Goal: Information Seeking & Learning: Learn about a topic

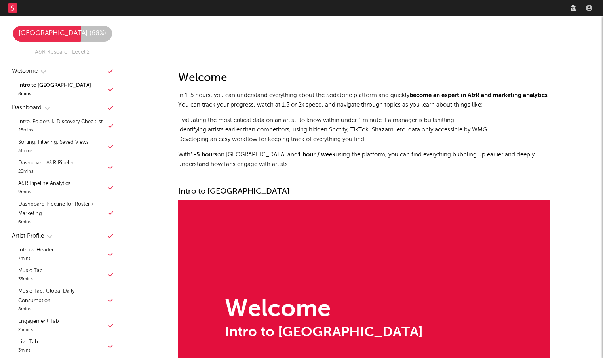
scroll to position [159, 0]
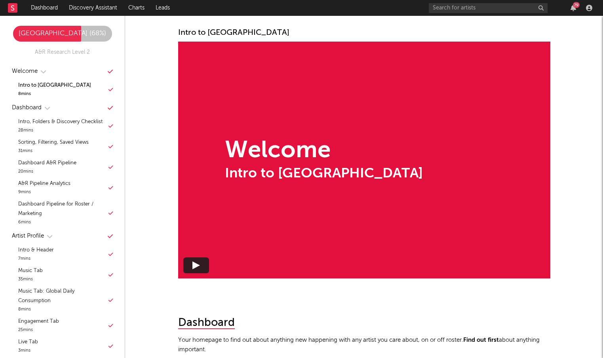
click at [490, 1] on div "79" at bounding box center [512, 8] width 166 height 16
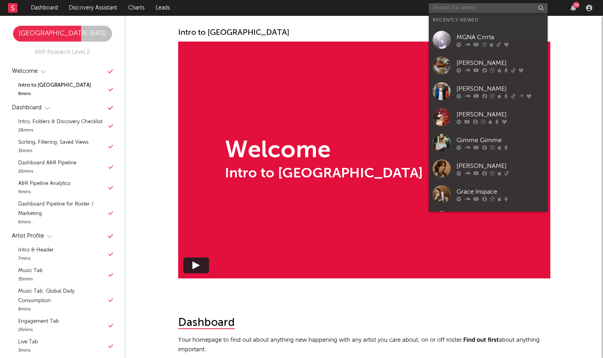
click at [484, 6] on input "text" at bounding box center [488, 8] width 119 height 10
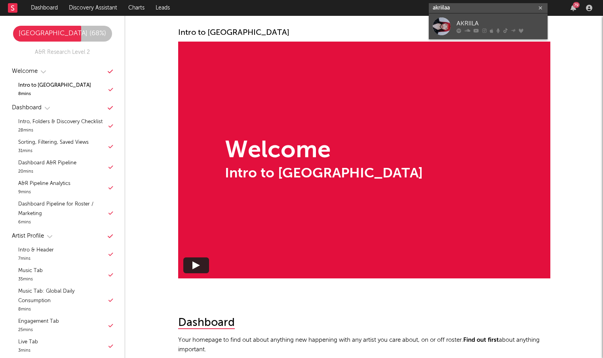
type input "akriilaa"
click at [491, 21] on div "AKRIILA" at bounding box center [500, 24] width 87 height 10
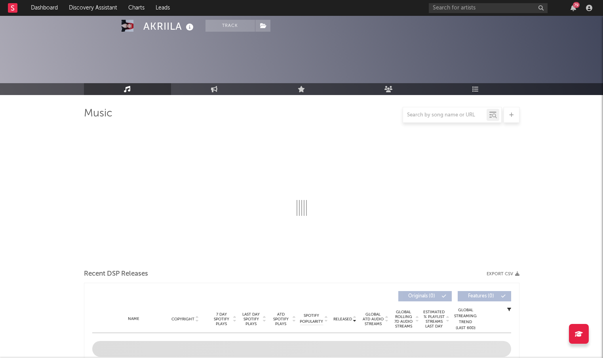
scroll to position [197, 0]
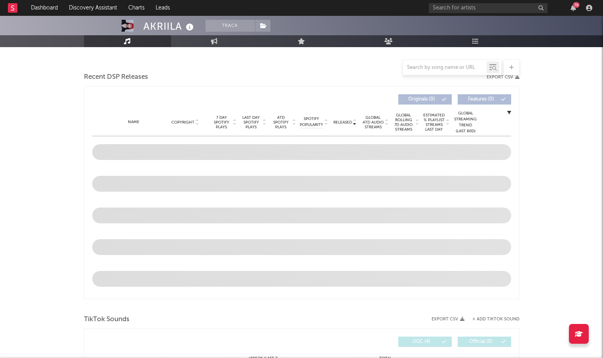
select select "6m"
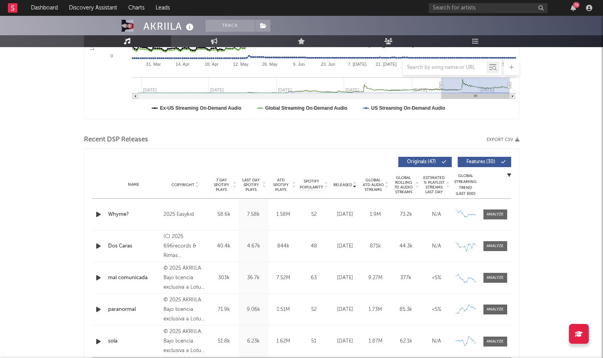
click at [189, 181] on div "Name Copyright Label Album Names Composer Names 7 Day Spotify Plays Last Day Sp…" at bounding box center [301, 185] width 419 height 28
click at [344, 183] on span "Released" at bounding box center [343, 185] width 19 height 5
click at [187, 183] on span "Copyright" at bounding box center [183, 185] width 23 height 5
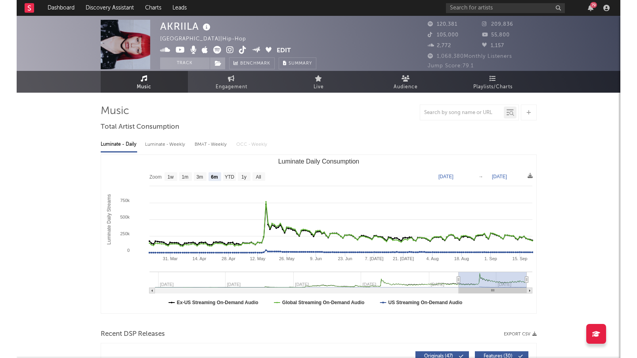
scroll to position [0, 0]
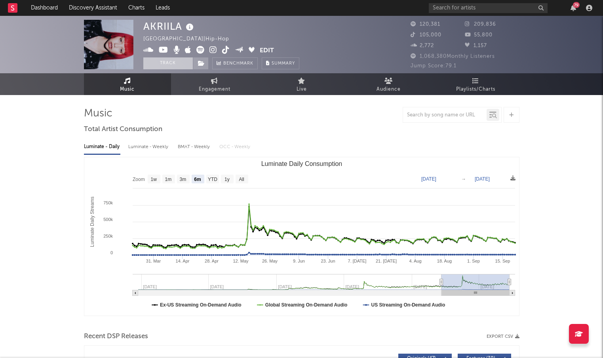
click at [165, 59] on button "Track" at bounding box center [168, 63] width 50 height 12
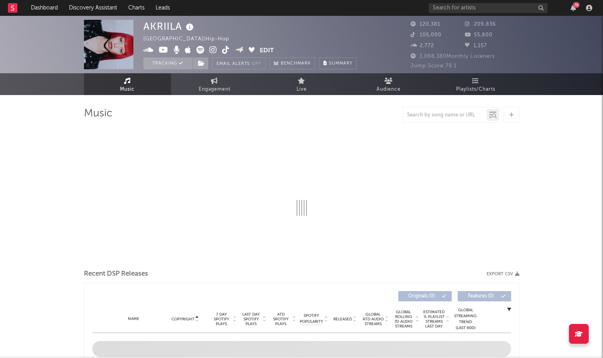
select select "6m"
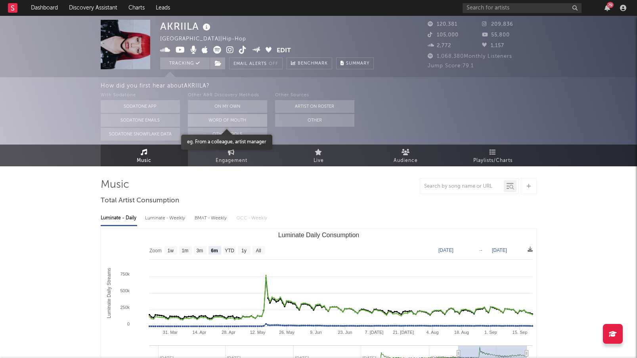
click at [236, 122] on button "Word Of Mouth" at bounding box center [227, 120] width 79 height 13
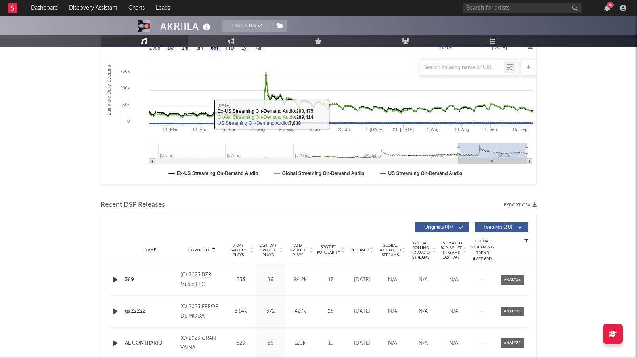
scroll to position [132, 0]
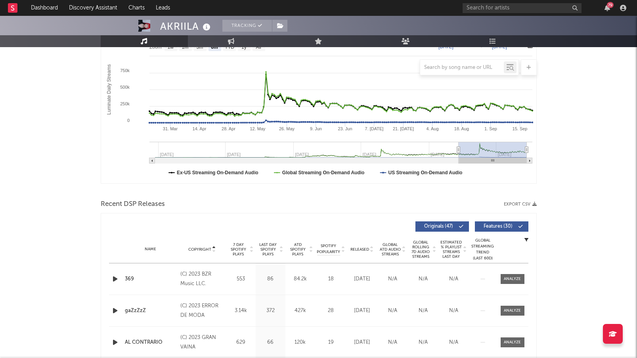
click at [354, 247] on div "Released" at bounding box center [362, 249] width 27 height 6
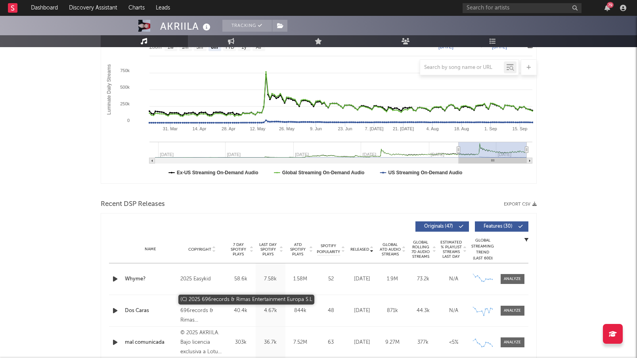
click at [190, 303] on div "(C) 2025 696records & Rimas Entertainment Europa S.L" at bounding box center [201, 311] width 43 height 29
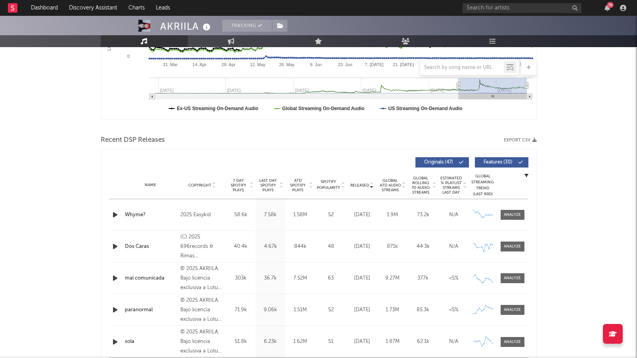
scroll to position [203, 0]
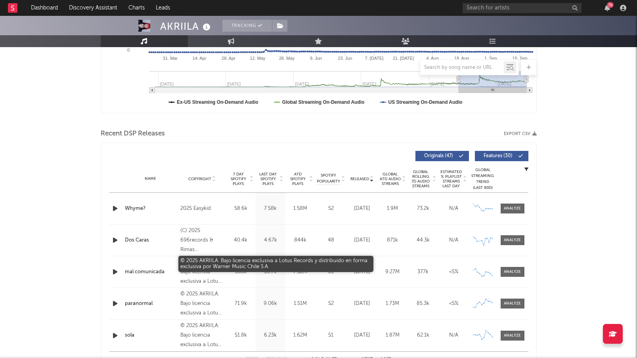
click at [194, 269] on div "© 2025 AKRIILA. Bajo licencia exclusiva a Lotus Records y distribuido en forma …" at bounding box center [201, 272] width 43 height 29
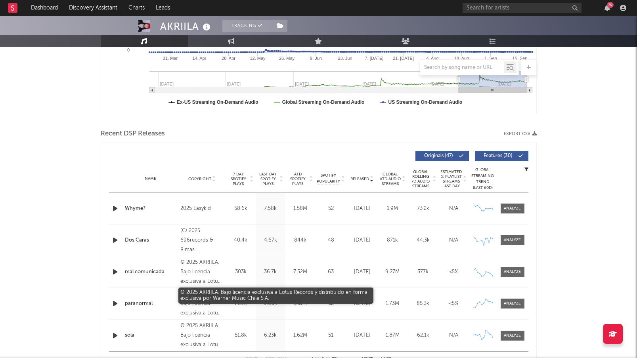
click at [208, 296] on div "© 2025 AKRIILA. Bajo licencia exclusiva a Lotus Records y distribuido en forma …" at bounding box center [201, 304] width 43 height 29
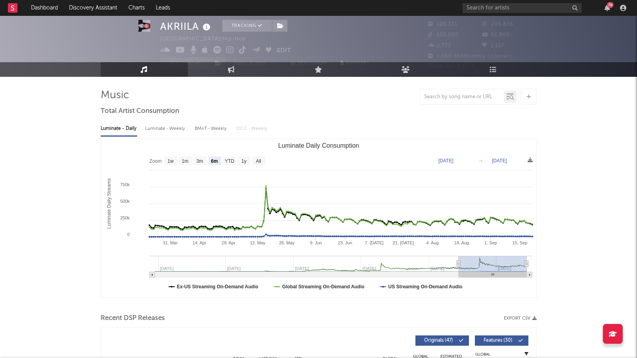
scroll to position [17, 0]
